Goal: Transaction & Acquisition: Purchase product/service

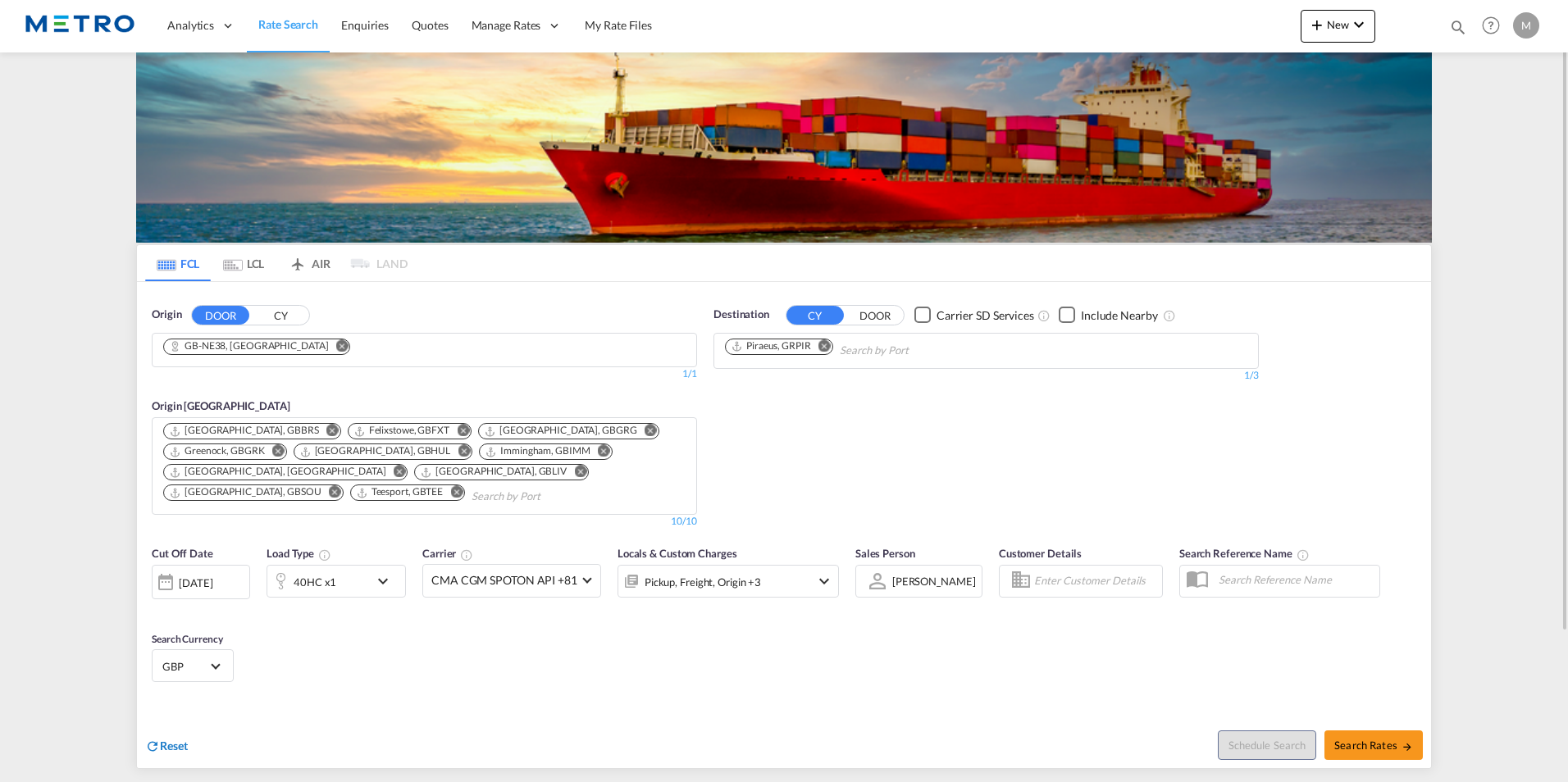
click at [170, 741] on span "Reset" at bounding box center [174, 745] width 28 height 14
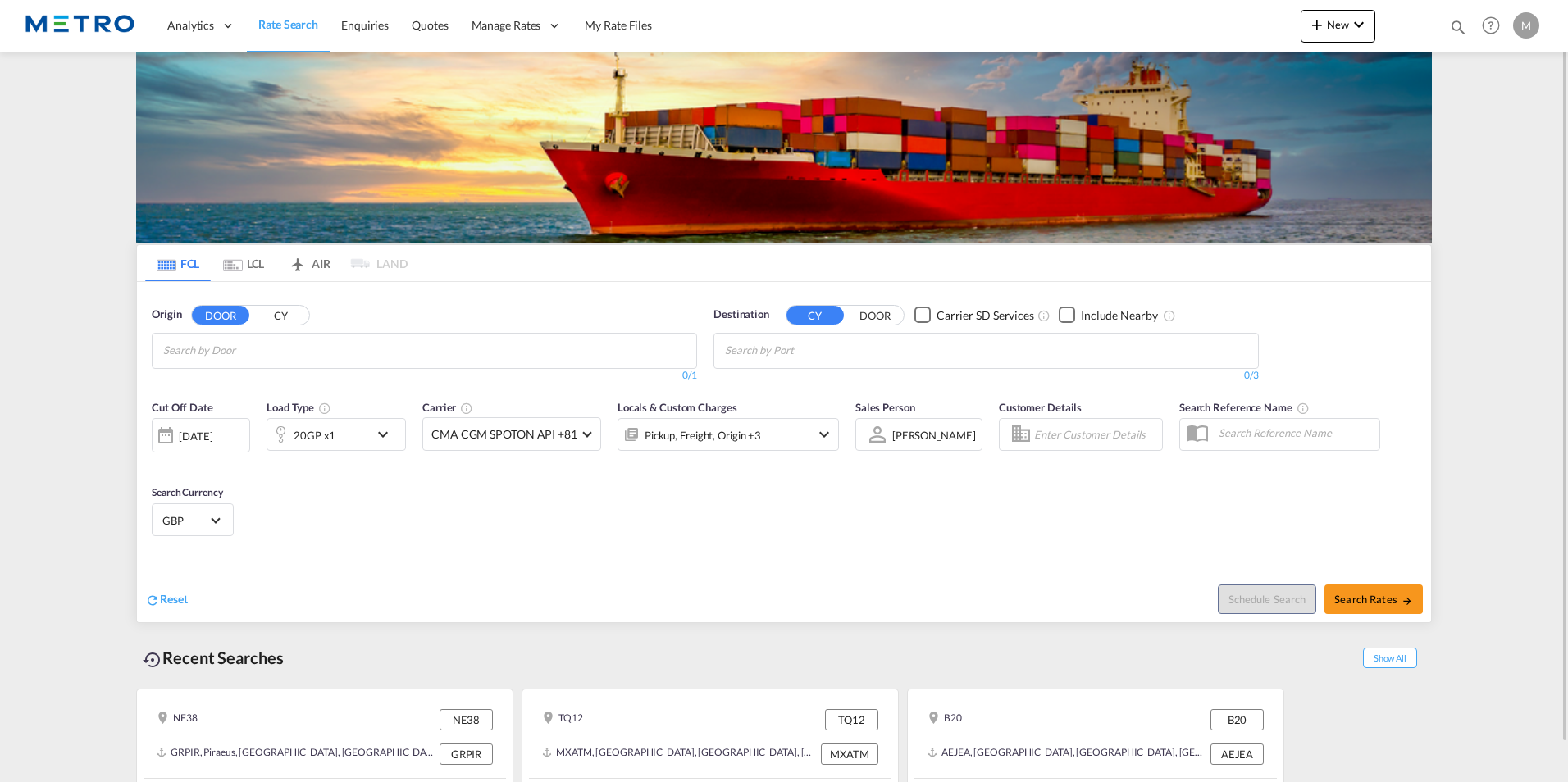
click at [264, 322] on button "CY" at bounding box center [280, 316] width 57 height 19
click at [227, 309] on button "DOOR" at bounding box center [220, 316] width 57 height 19
click at [866, 314] on button "DOOR" at bounding box center [874, 316] width 57 height 19
click at [277, 360] on input "Search by Door" at bounding box center [240, 351] width 155 height 26
click at [264, 351] on body "Analytics Reports Dashboard Rate Search Enquiries Quotes" at bounding box center [784, 391] width 1568 height 782
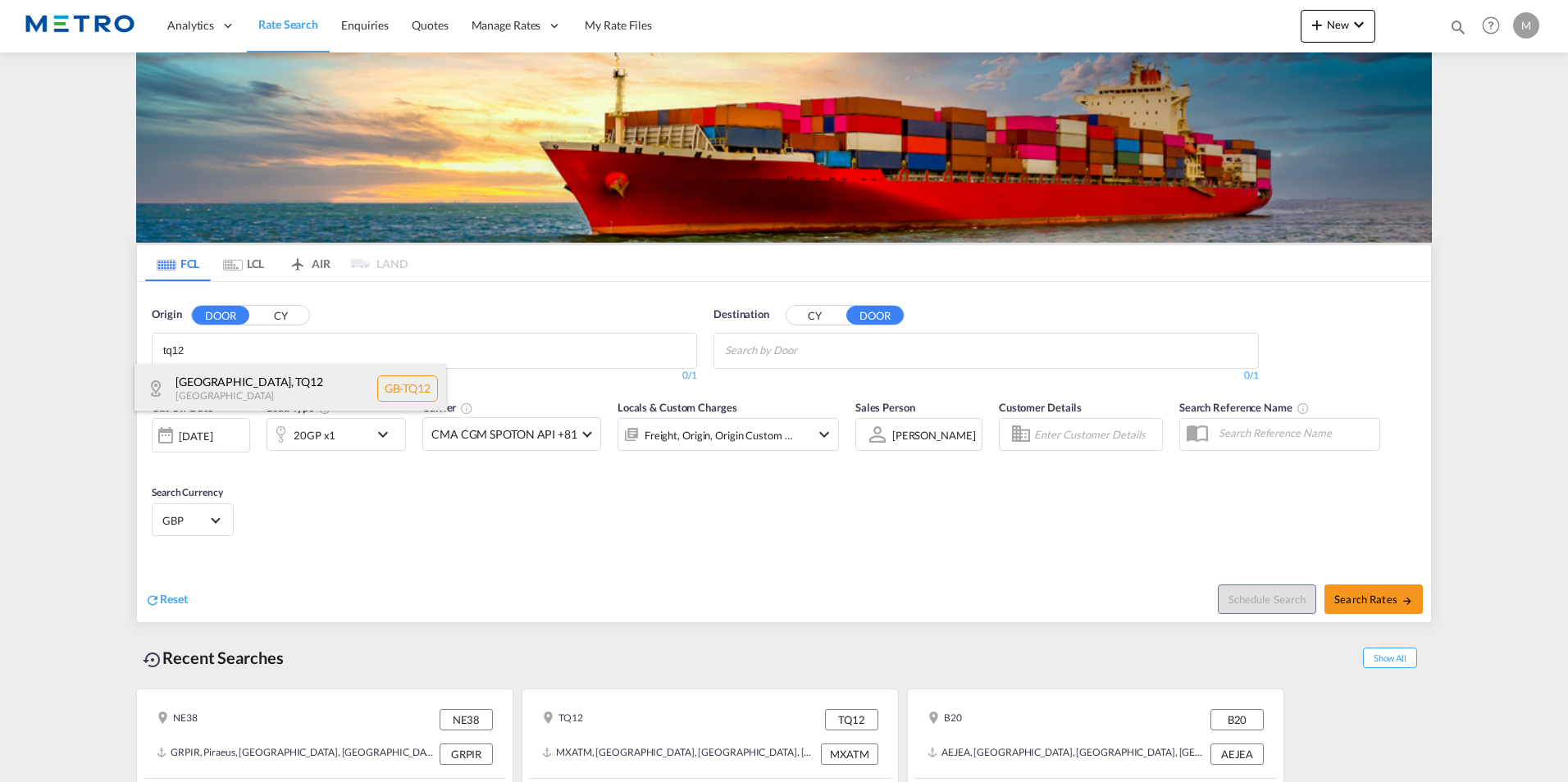
type input "tq12"
click at [273, 388] on div "Teignbridge , TQ12 [GEOGRAPHIC_DATA] [GEOGRAPHIC_DATA]-TQ12" at bounding box center [290, 388] width 312 height 49
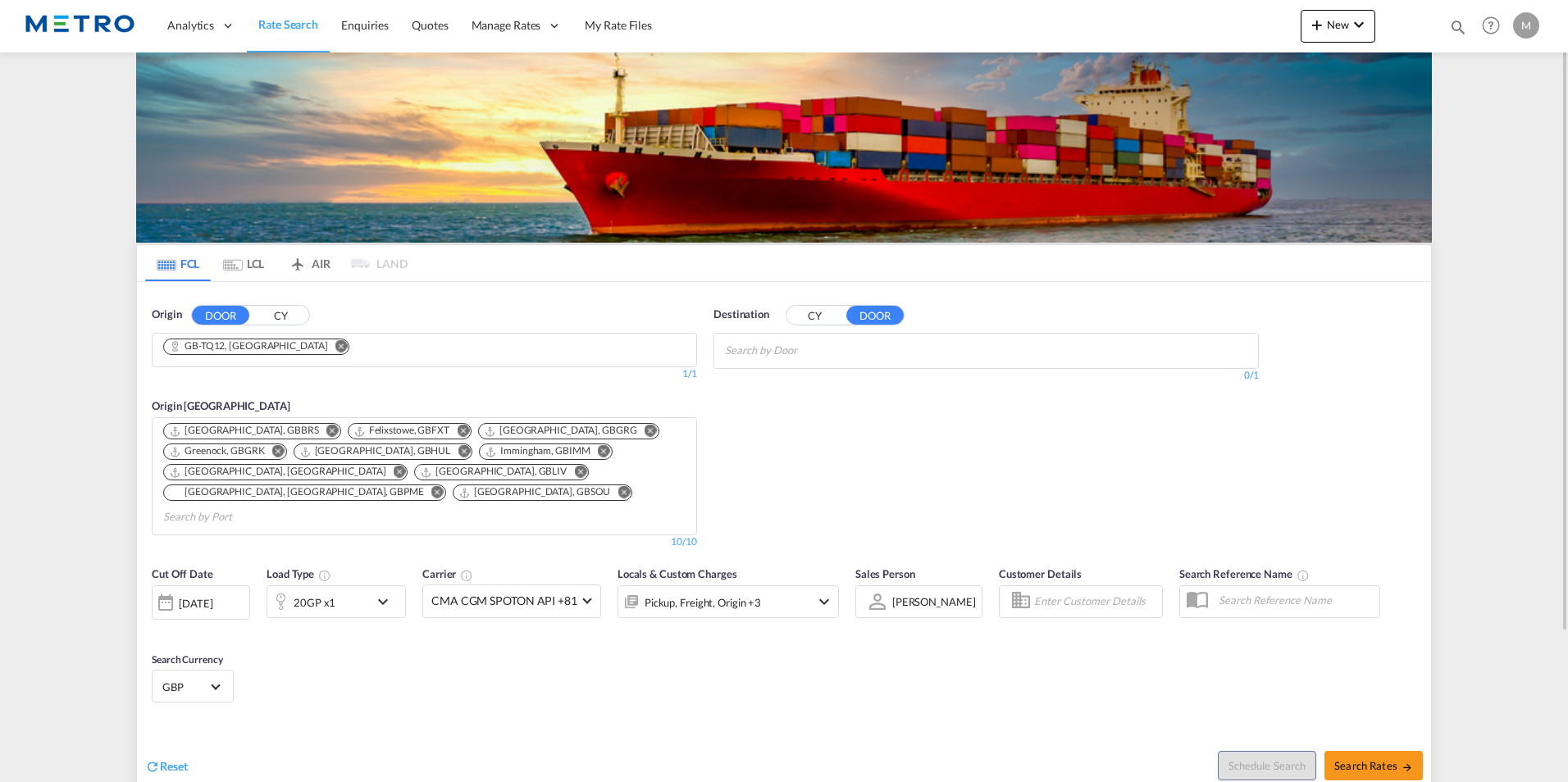
click at [814, 363] on div "Destination CY DOOR 0/3 0/ 0/1" at bounding box center [986, 345] width 546 height 76
click at [814, 361] on md-autocomplete-wrap "Chips container with autocompletion. Enter the text area, type text to search, …" at bounding box center [803, 351] width 155 height 26
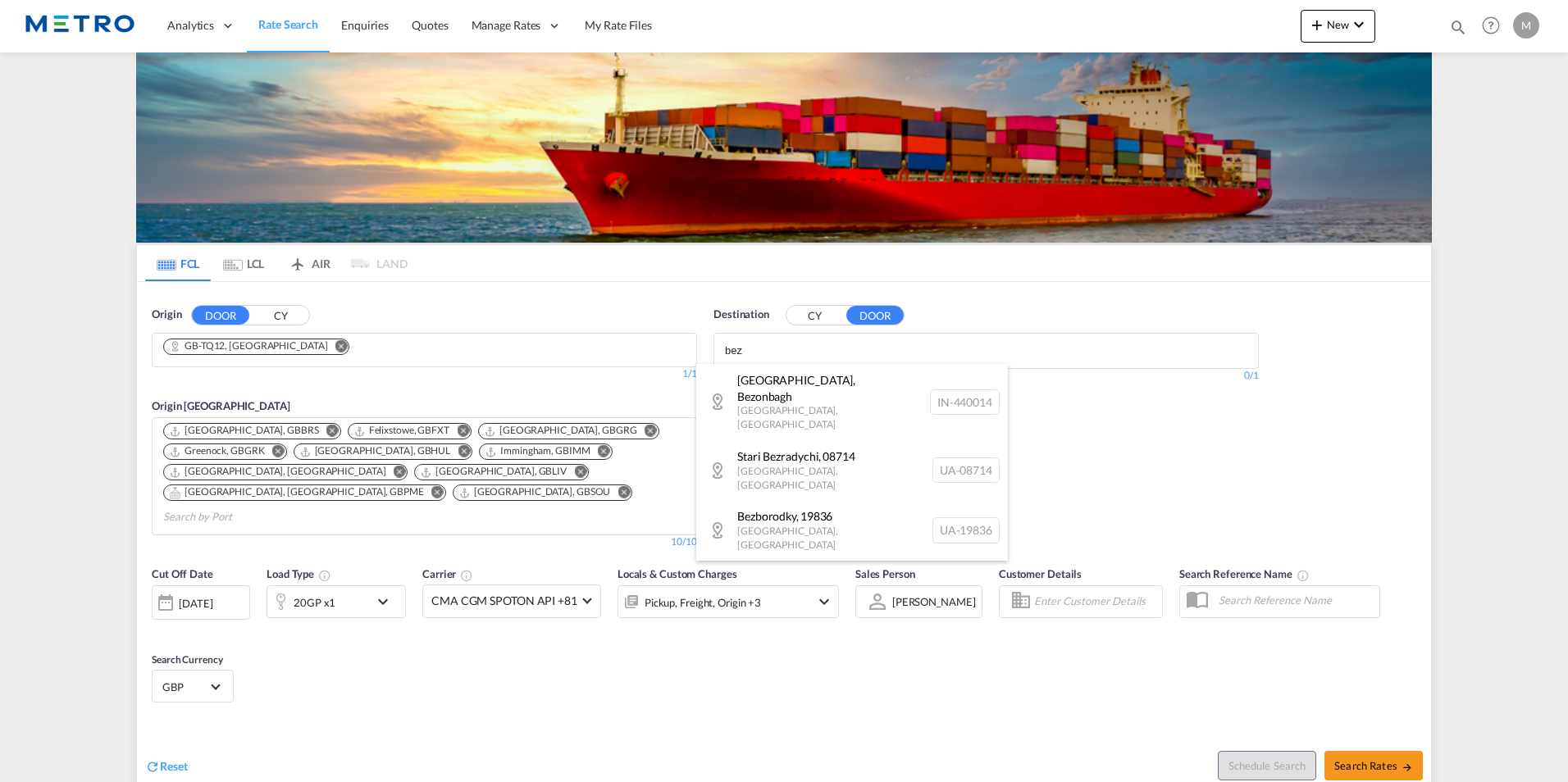
type input "bez"
click at [838, 344] on body "Analytics Reports Dashboard Rate Search Enquiries Quotes" at bounding box center [784, 391] width 1568 height 782
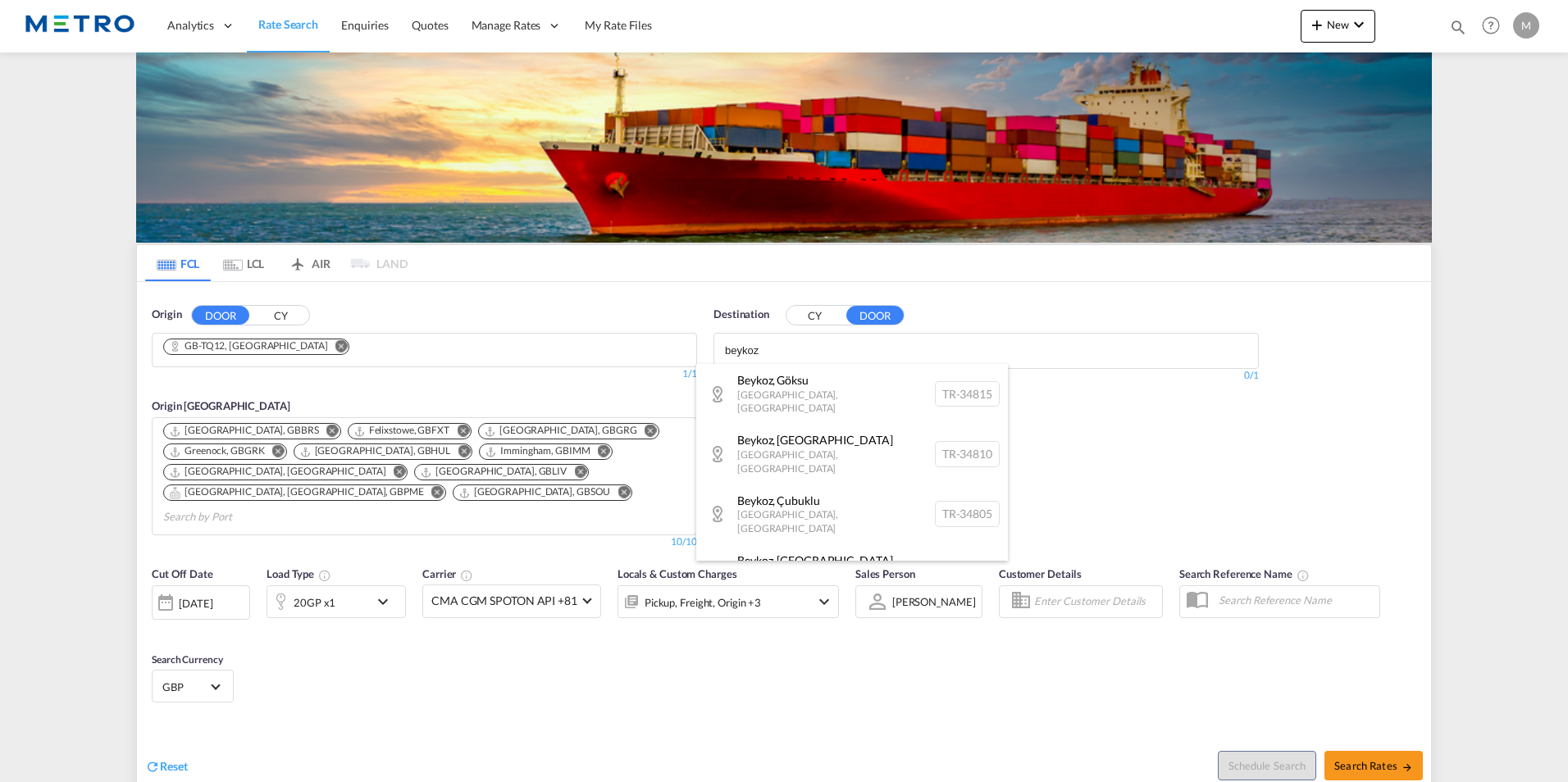
type input "beykoz"
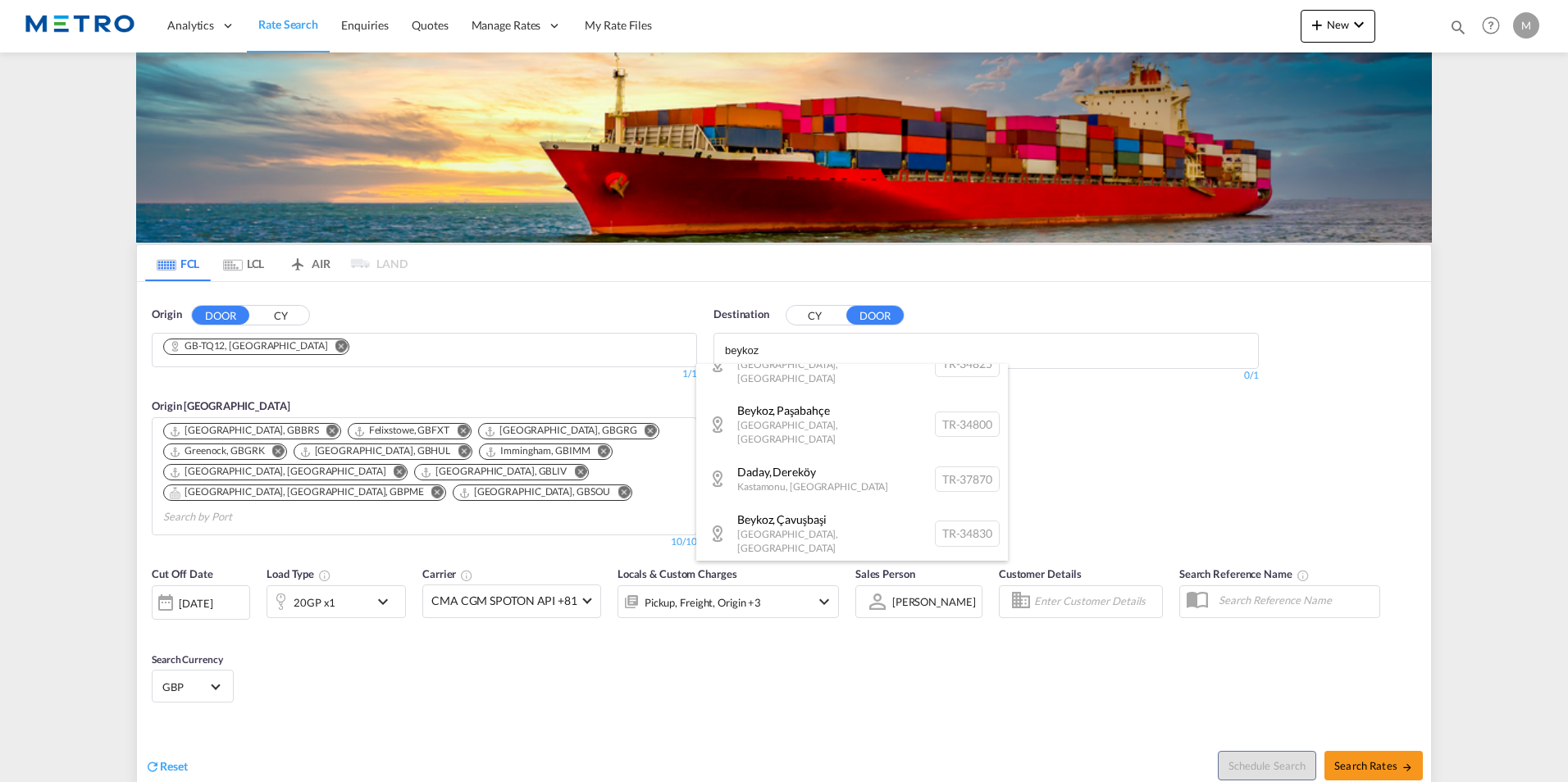
scroll to position [246, 0]
click at [873, 567] on div "Beykoz , 34820 [GEOGRAPHIC_DATA] , [GEOGRAPHIC_DATA] TR-34820" at bounding box center [852, 597] width 312 height 60
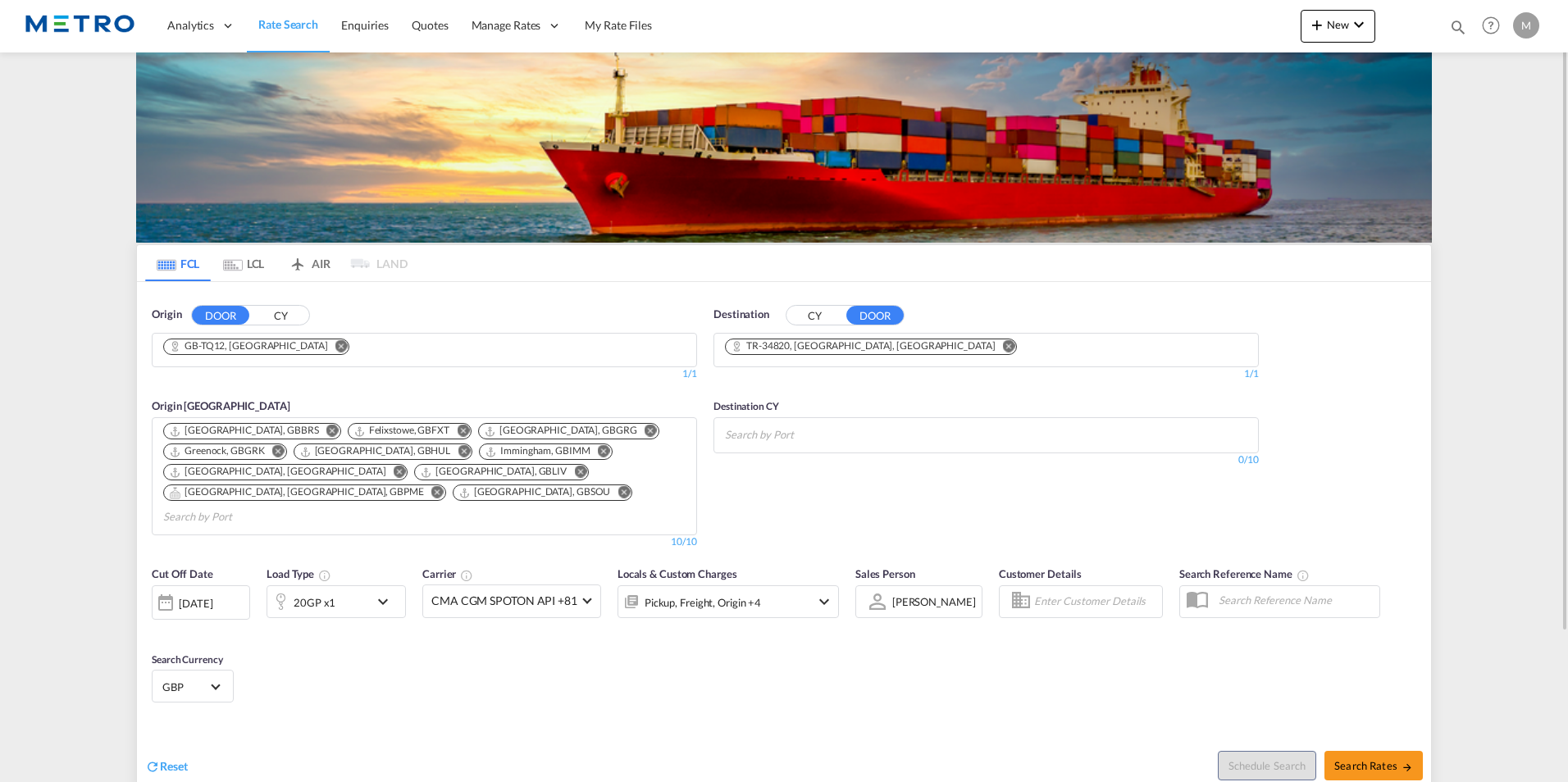
click at [374, 592] on md-icon "icon-chevron-down" at bounding box center [387, 601] width 28 height 20
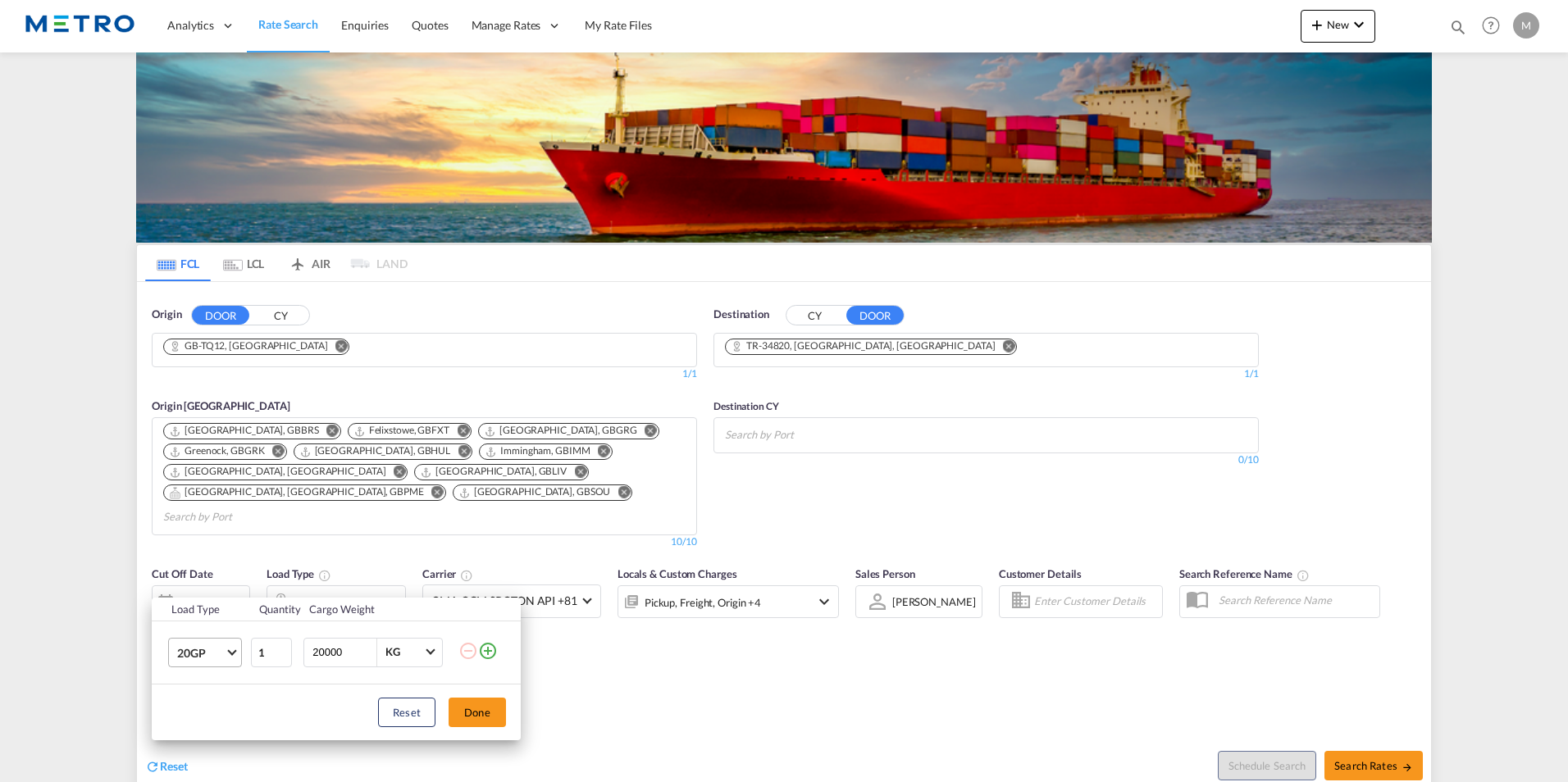
click at [232, 656] on md-select-value "20GP" at bounding box center [208, 653] width 66 height 28
click at [206, 680] on md-option "40HC" at bounding box center [220, 663] width 111 height 40
click at [482, 715] on button "Done" at bounding box center [477, 712] width 57 height 29
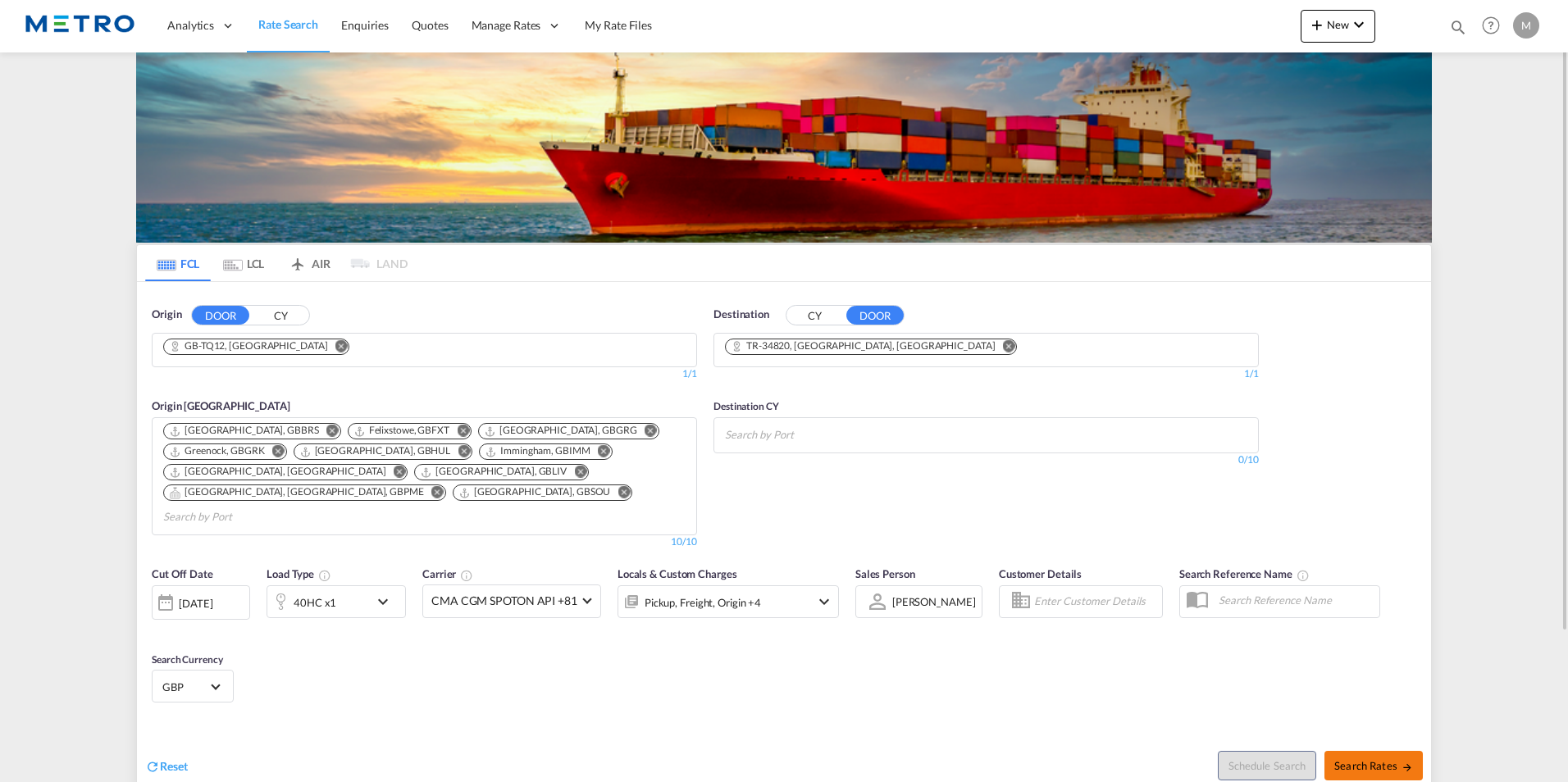
click at [1399, 759] on span "Search Rates" at bounding box center [1374, 766] width 79 height 13
type input "TQ12 to 34820 / [DATE]"
click at [857, 435] on input "Chips input." at bounding box center [803, 435] width 155 height 26
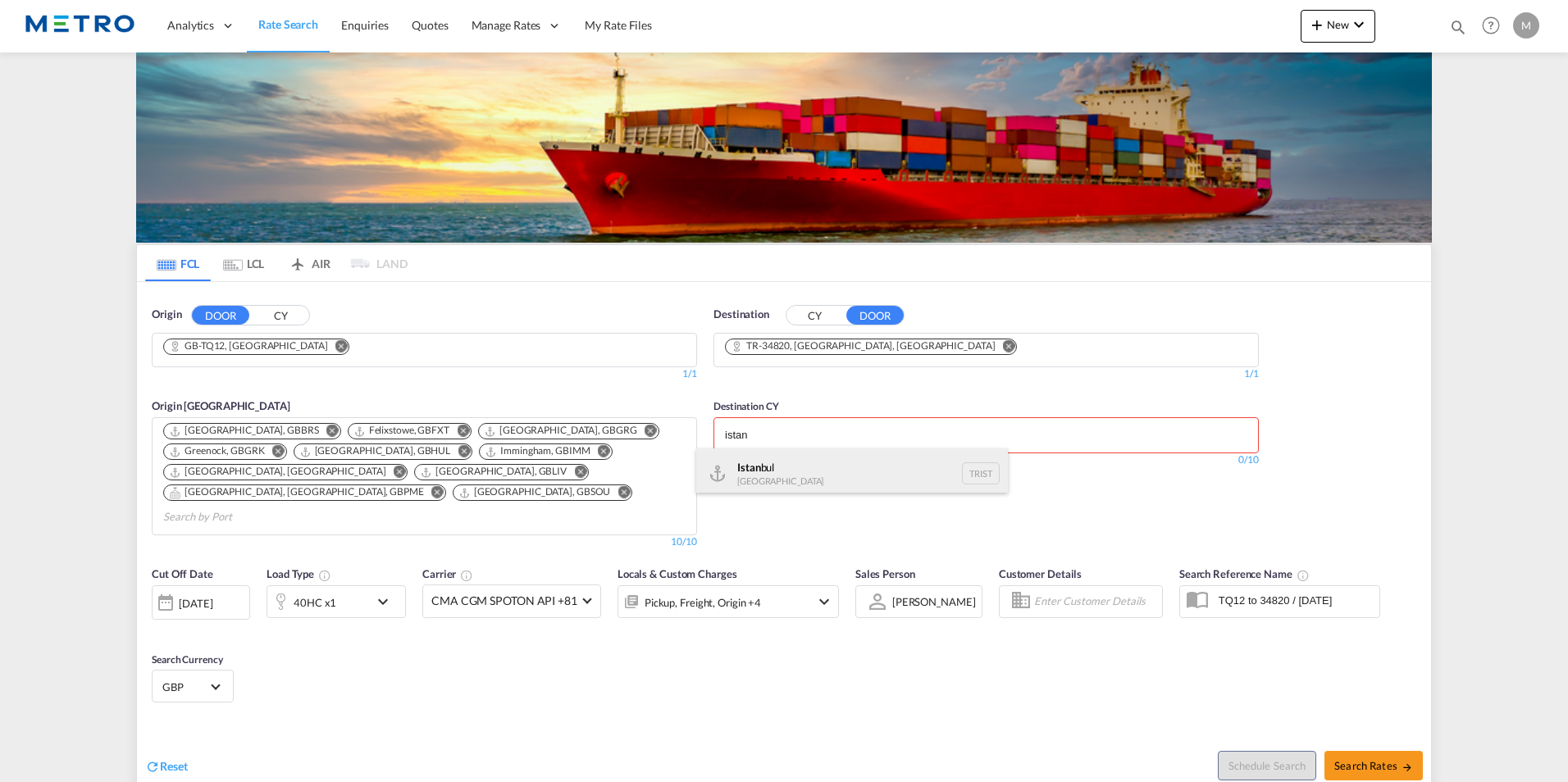
type input "istan"
drag, startPoint x: 785, startPoint y: 467, endPoint x: 1554, endPoint y: 778, distance: 829.5
click at [787, 466] on div "Istan bul Turkey TRIST" at bounding box center [852, 473] width 312 height 49
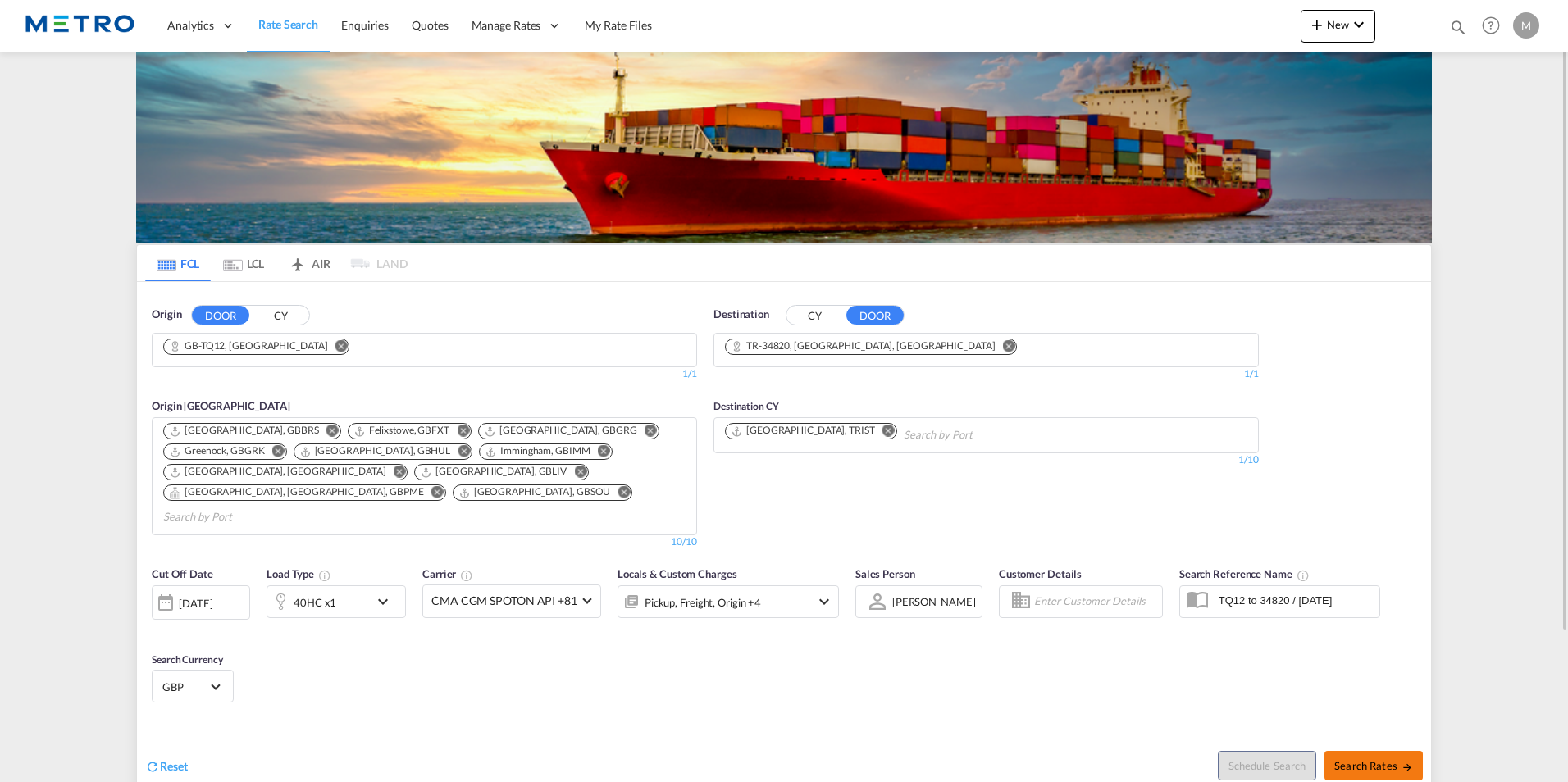
click at [1402, 762] on md-icon "icon-arrow-right" at bounding box center [1408, 768] width 11 height 11
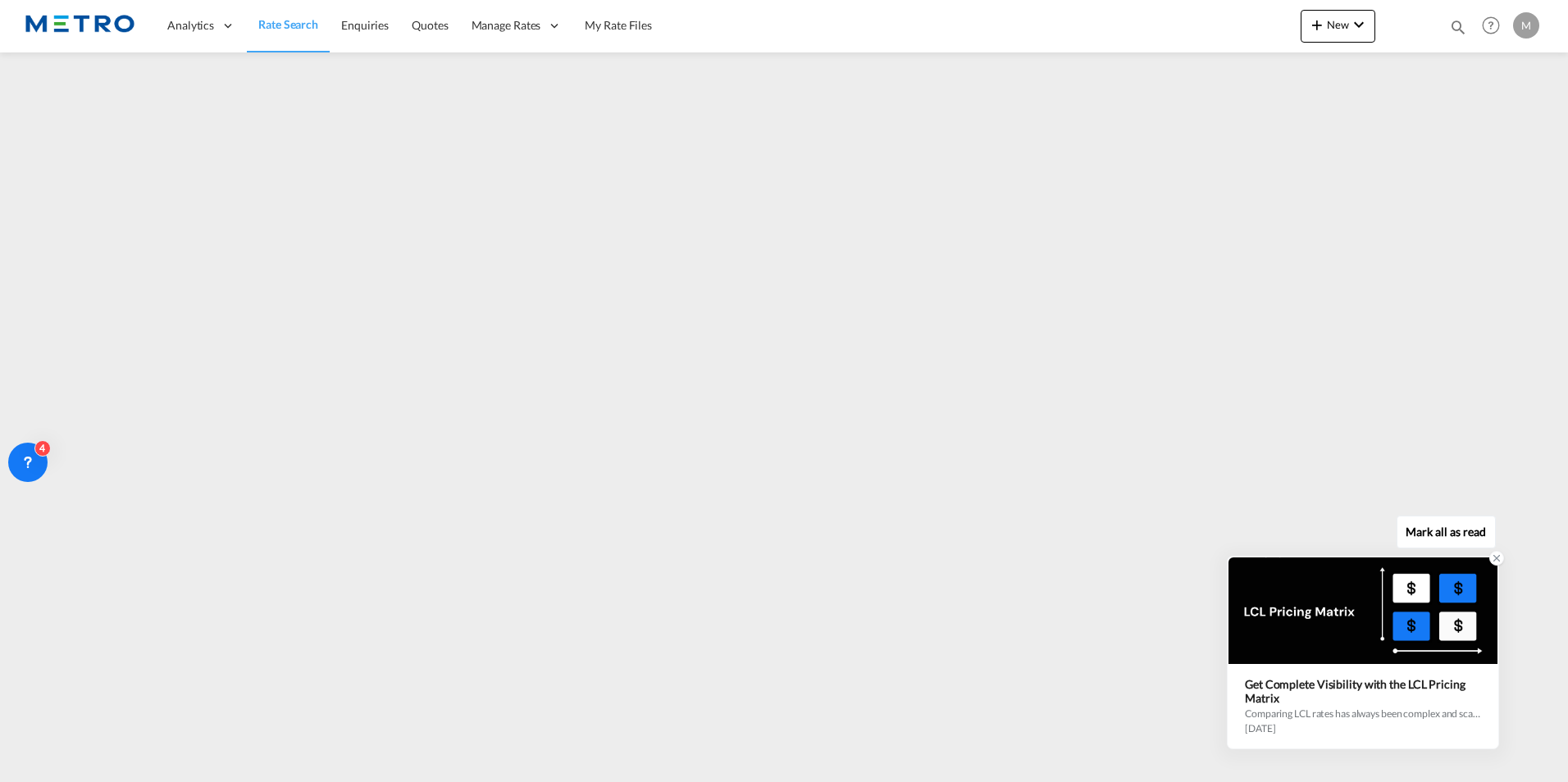
click at [1498, 559] on icon at bounding box center [1497, 559] width 6 height 6
